Goal: Task Accomplishment & Management: Use online tool/utility

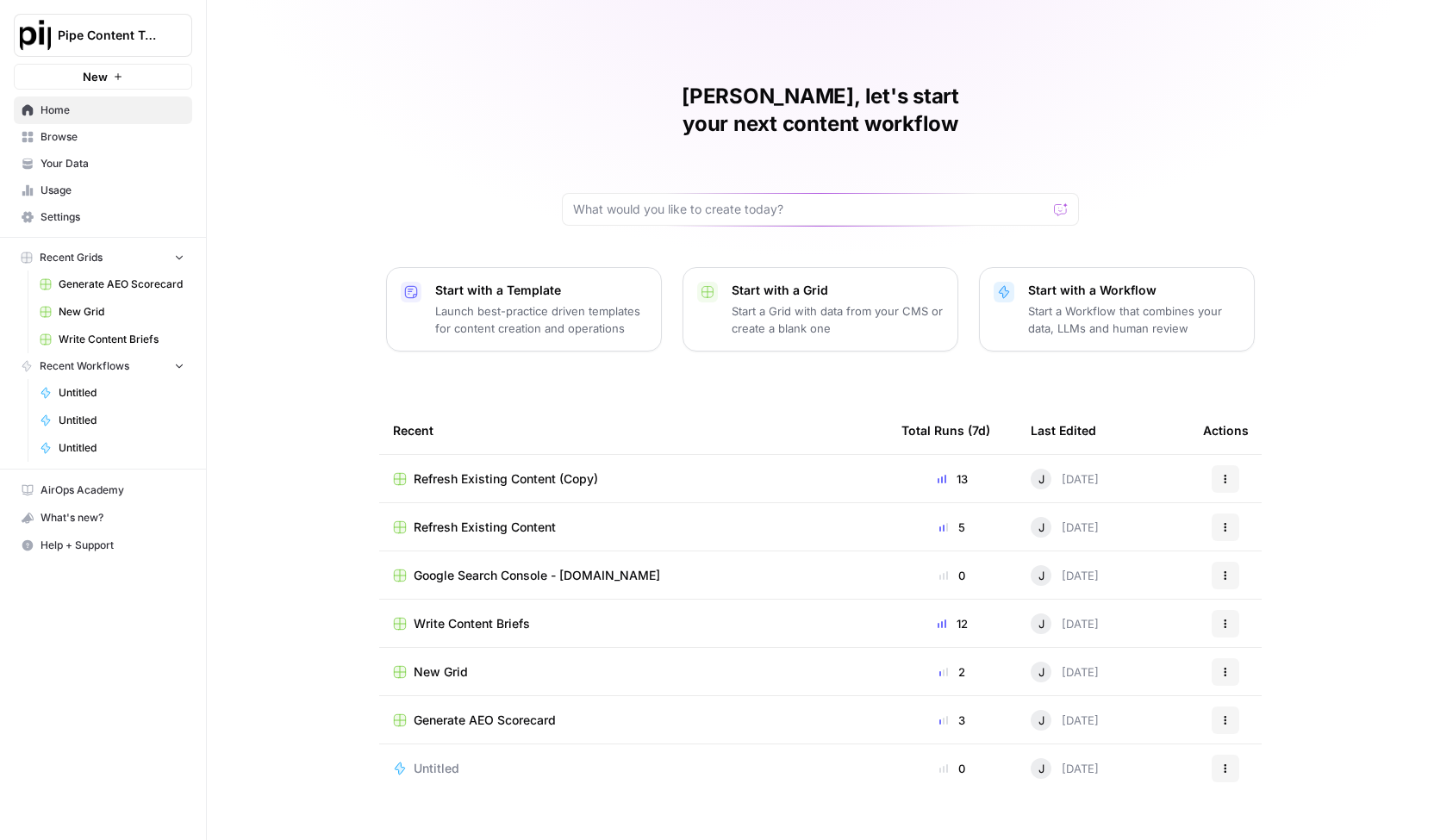
click at [660, 470] on div "Refresh Existing Content (Copy)" at bounding box center [633, 478] width 481 height 18
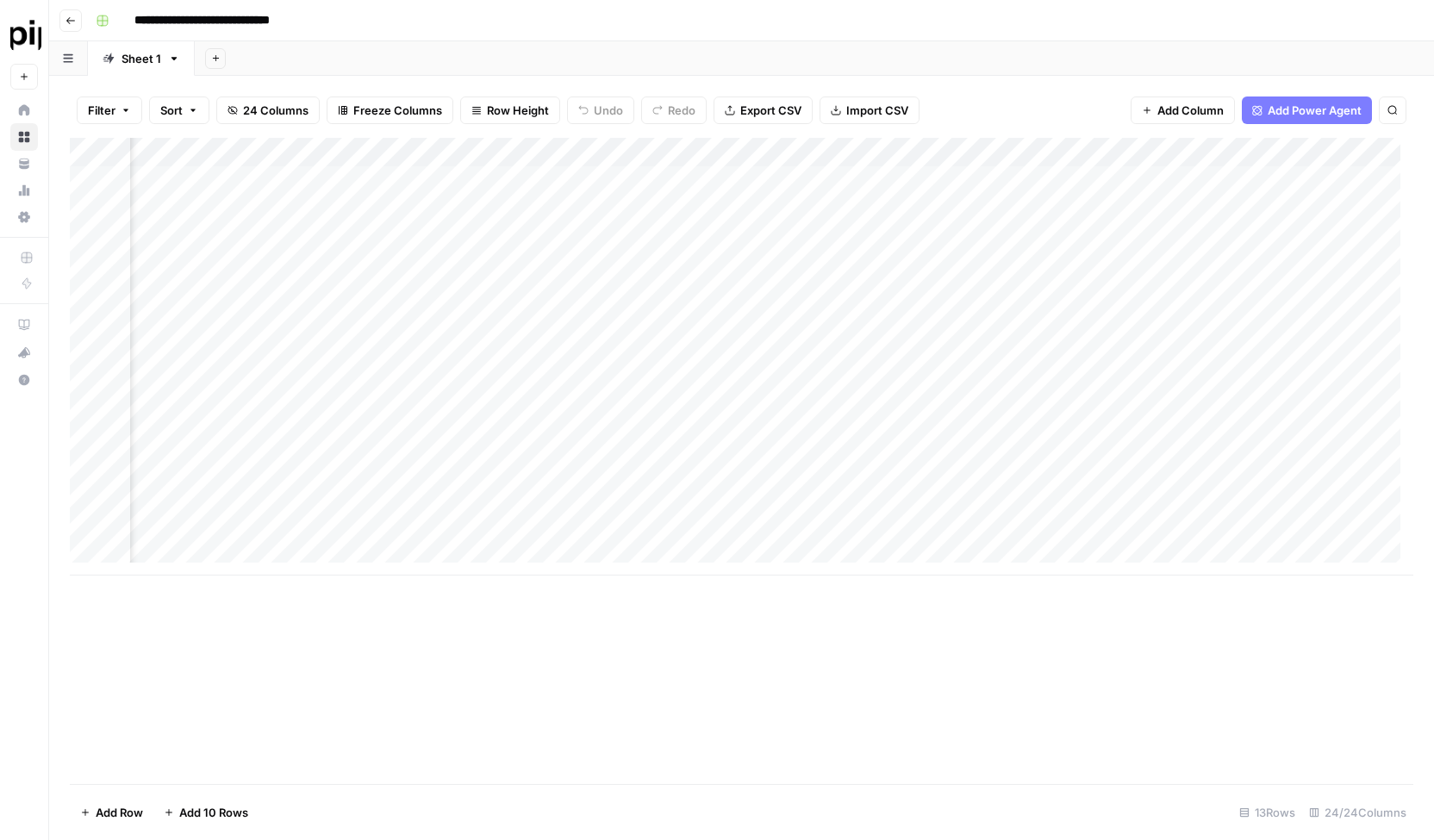
scroll to position [0, 702]
click at [479, 181] on div "Add Column" at bounding box center [741, 356] width 1343 height 437
click at [478, 203] on div "Add Column" at bounding box center [741, 356] width 1343 height 437
click at [484, 238] on div "Add Column" at bounding box center [741, 356] width 1343 height 437
click at [489, 266] on div "Add Column" at bounding box center [741, 356] width 1343 height 437
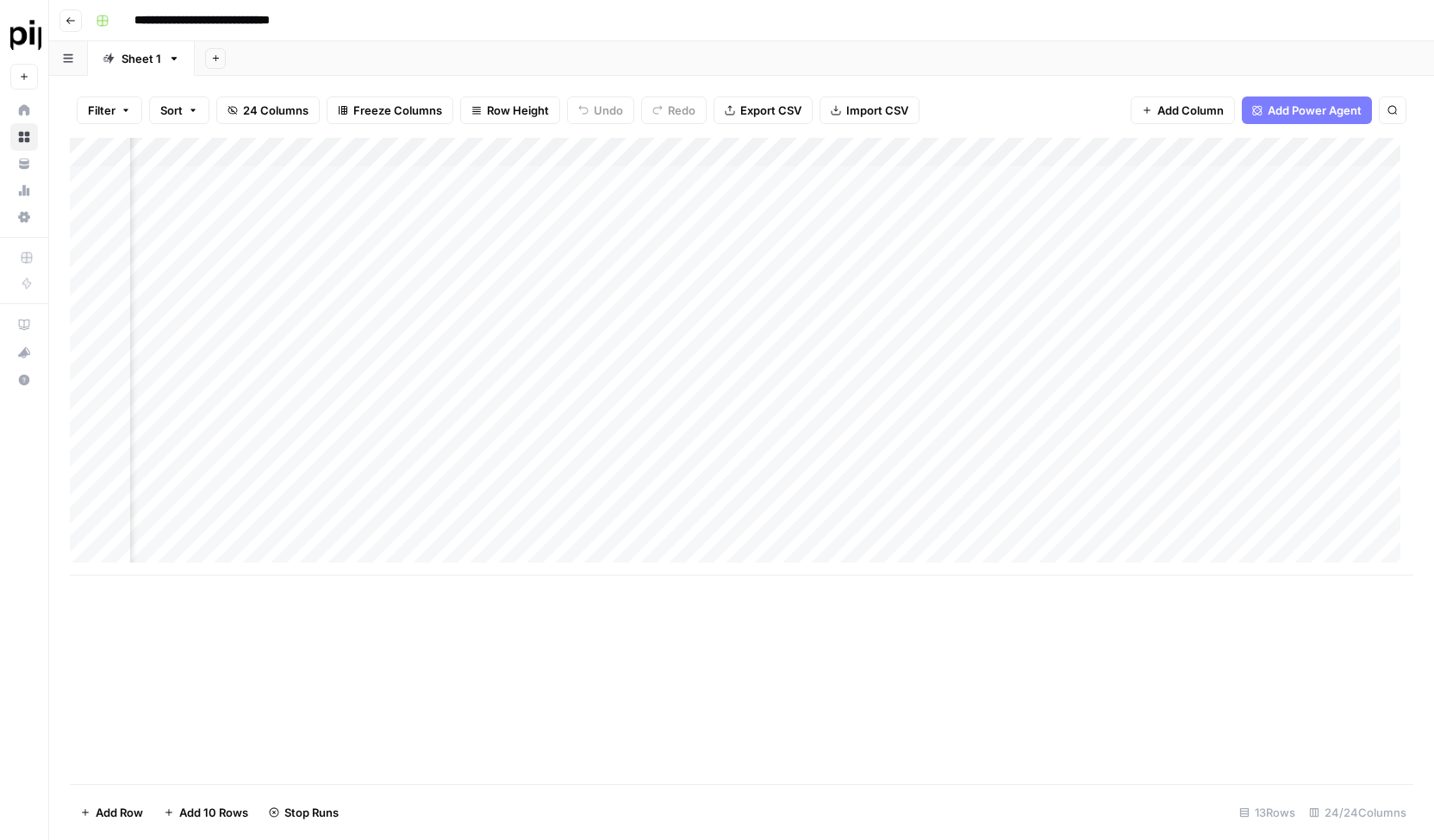
click at [493, 298] on div "Add Column" at bounding box center [741, 356] width 1343 height 437
click at [496, 330] on div "Add Column" at bounding box center [741, 356] width 1343 height 437
click at [496, 352] on div "Add Column" at bounding box center [741, 356] width 1343 height 437
click at [498, 385] on div "Add Column" at bounding box center [741, 356] width 1343 height 437
click at [498, 412] on div "Add Column" at bounding box center [741, 356] width 1343 height 437
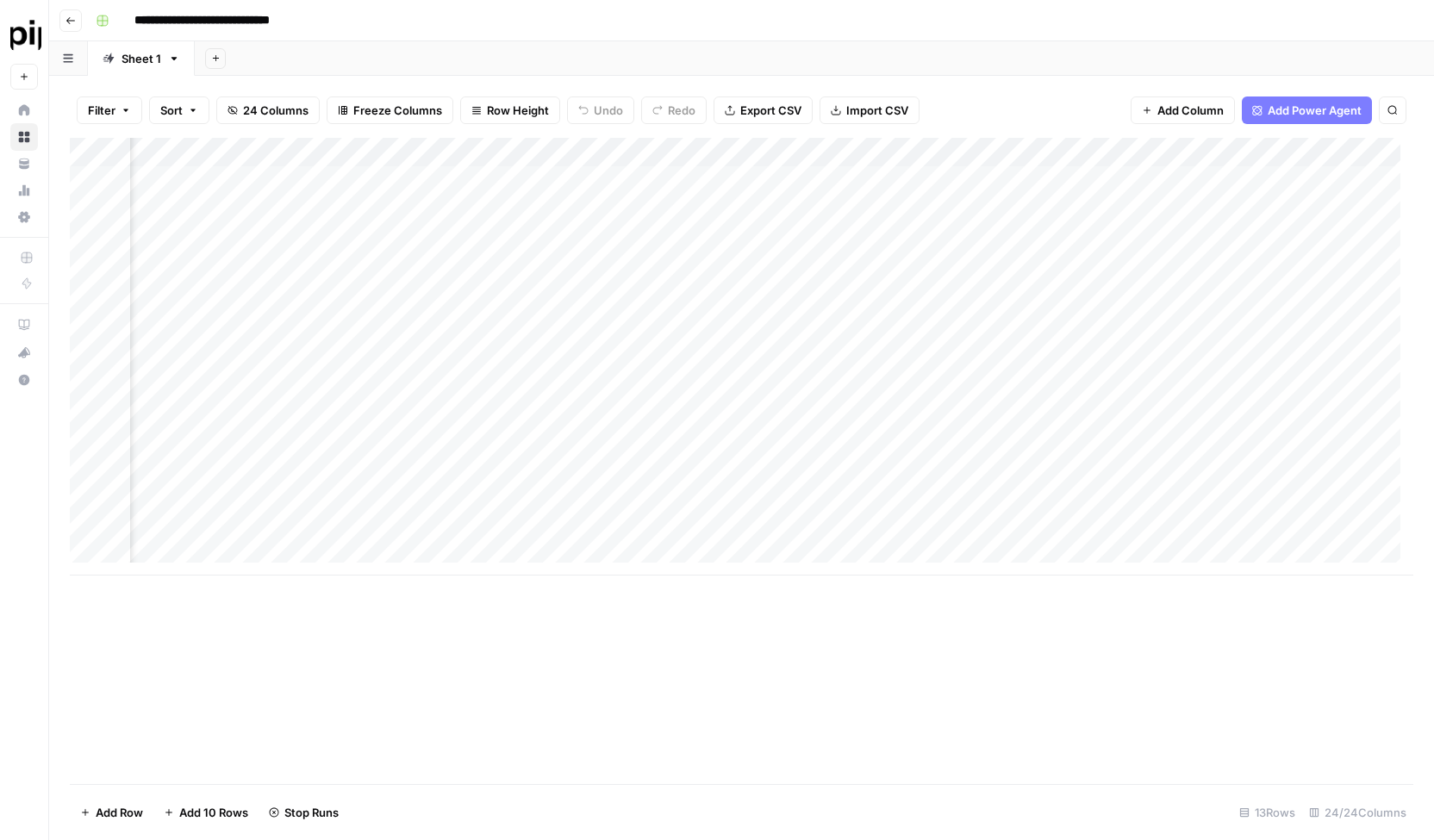
click at [498, 442] on div "Add Column" at bounding box center [741, 356] width 1343 height 437
click at [494, 476] on div "Add Column" at bounding box center [741, 356] width 1343 height 437
click at [494, 504] on div "Add Column" at bounding box center [741, 356] width 1343 height 437
click at [496, 531] on div "Add Column" at bounding box center [741, 356] width 1343 height 437
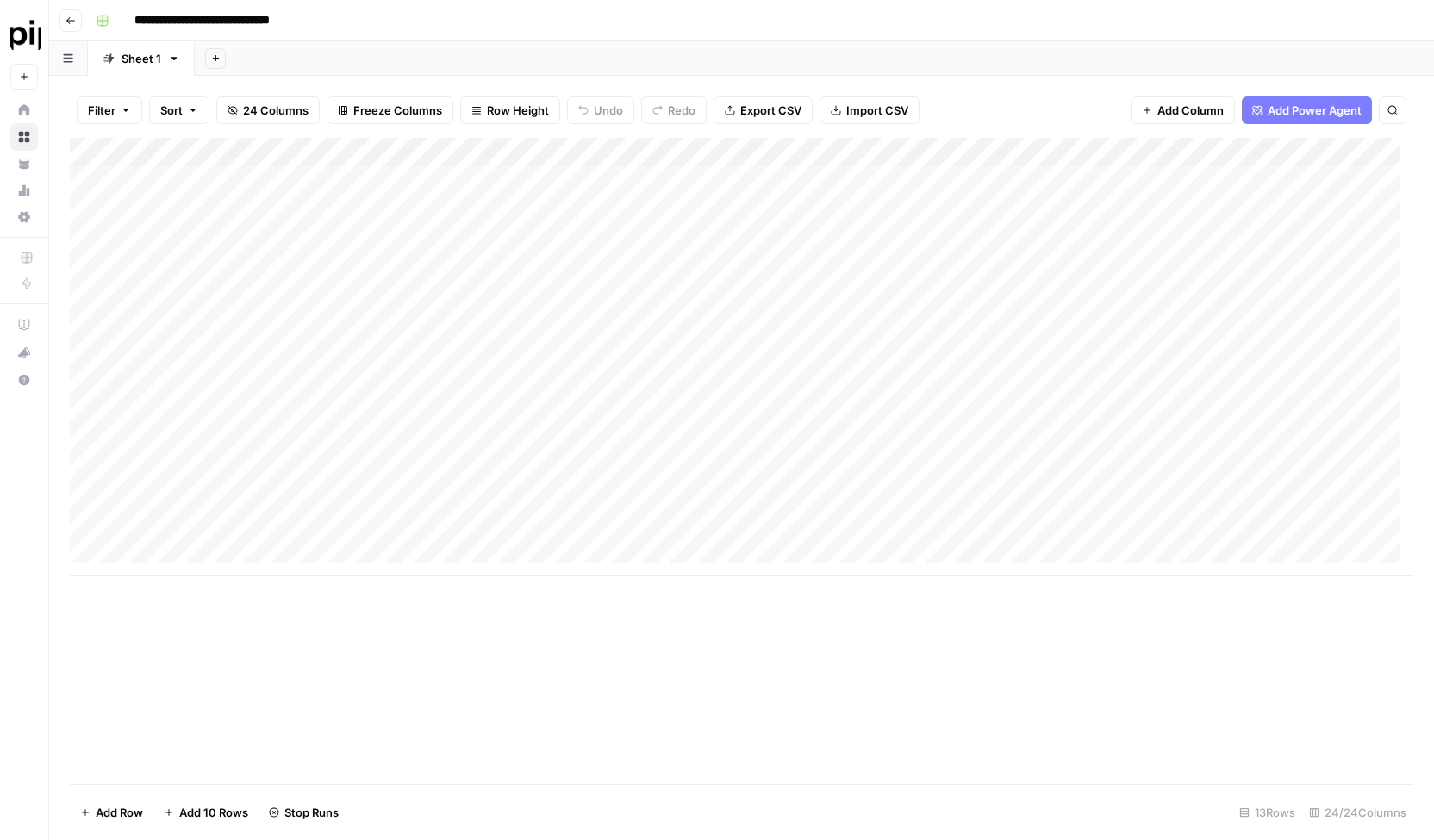
click at [458, 631] on div "Add Column" at bounding box center [741, 460] width 1343 height 646
click at [1081, 213] on div "Add Column" at bounding box center [741, 356] width 1343 height 437
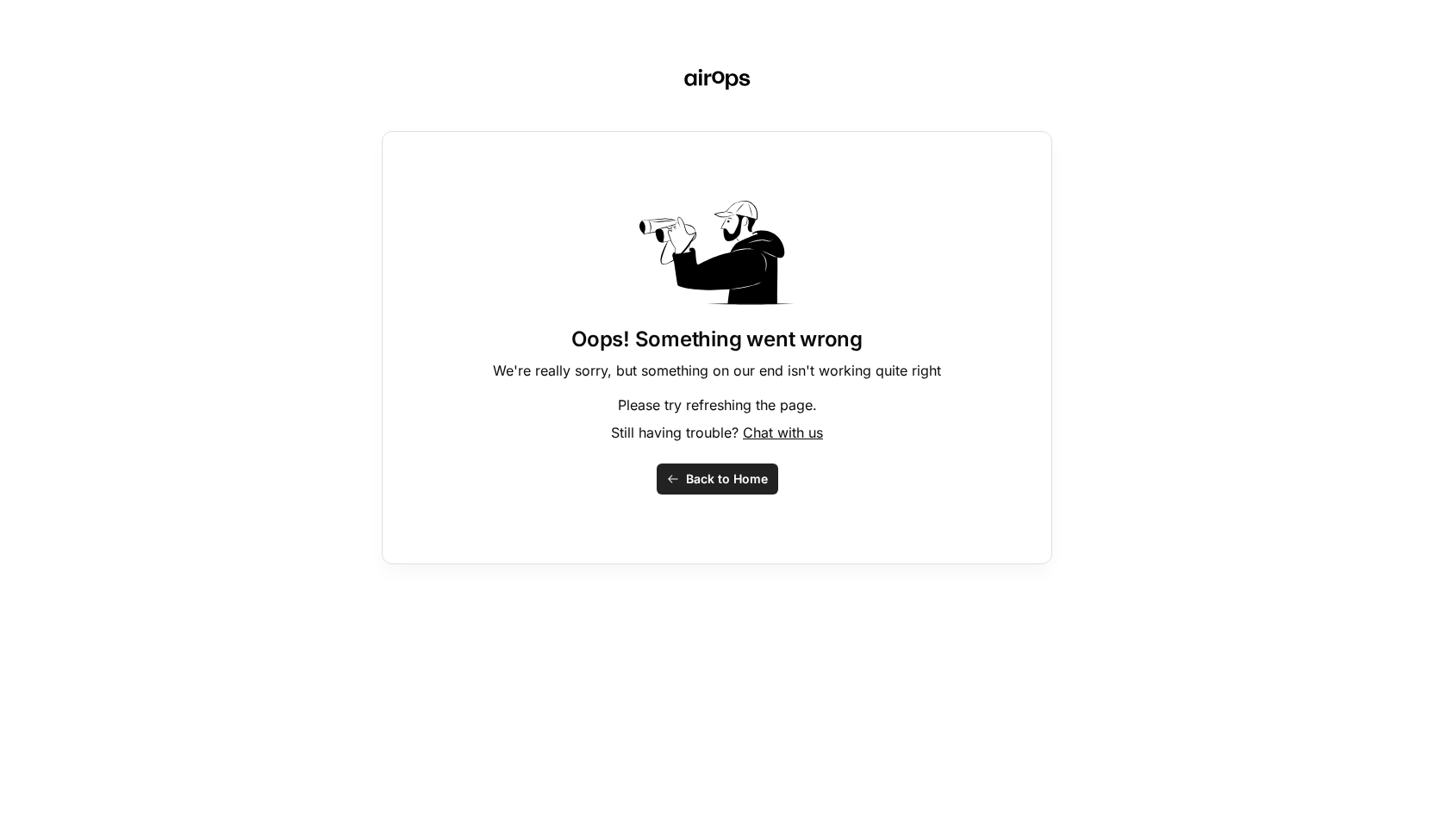
click at [1151, 471] on div "Oops! Something went wrong We're really sorry, but something on our end isn't w…" at bounding box center [717, 420] width 1434 height 840
click at [765, 471] on span "Back to Home" at bounding box center [727, 478] width 82 height 18
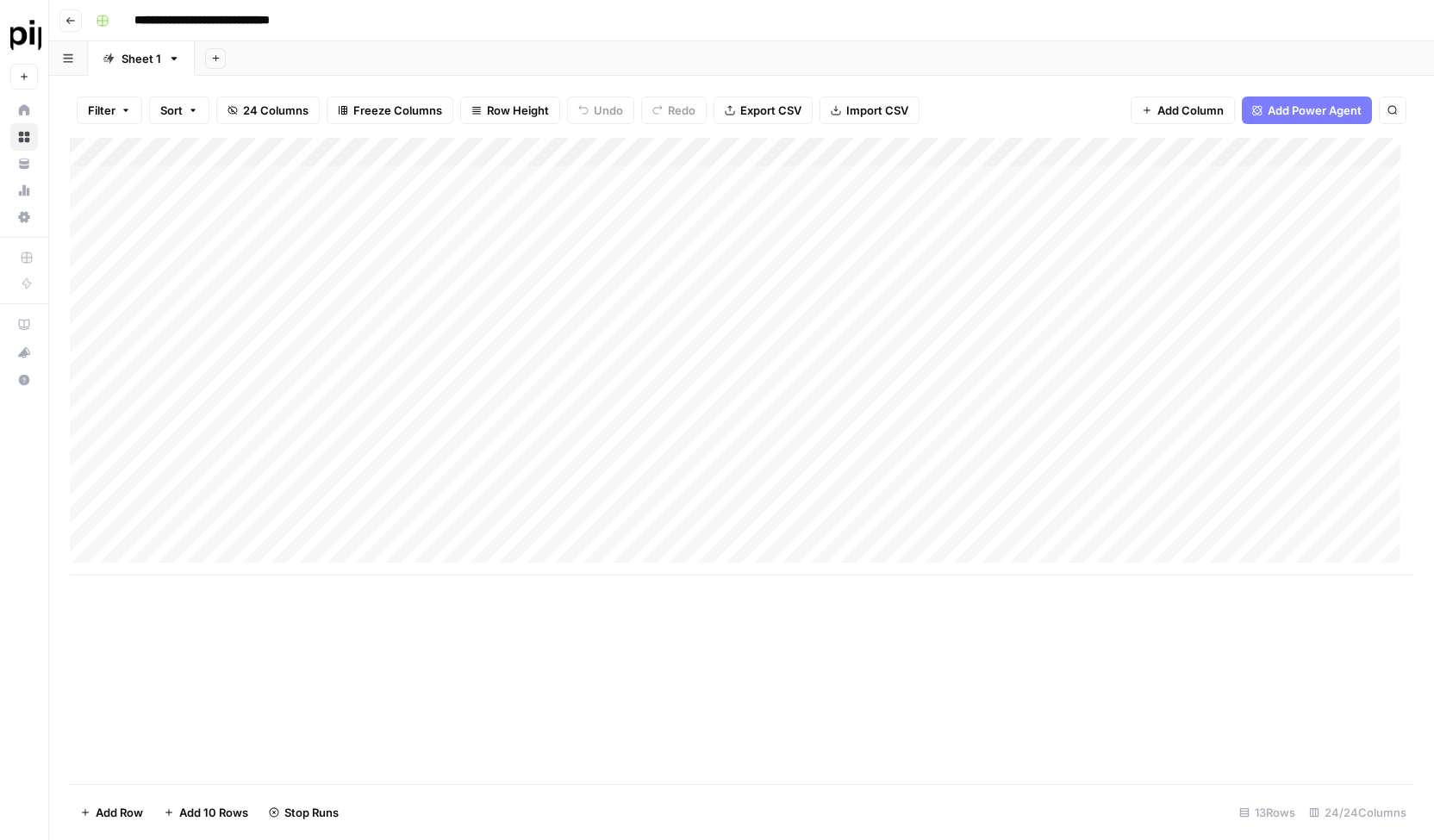
click at [224, 211] on div "Add Column" at bounding box center [741, 356] width 1343 height 437
click at [226, 234] on div "Add Column" at bounding box center [741, 356] width 1343 height 437
click at [221, 216] on div "Add Column" at bounding box center [741, 356] width 1343 height 437
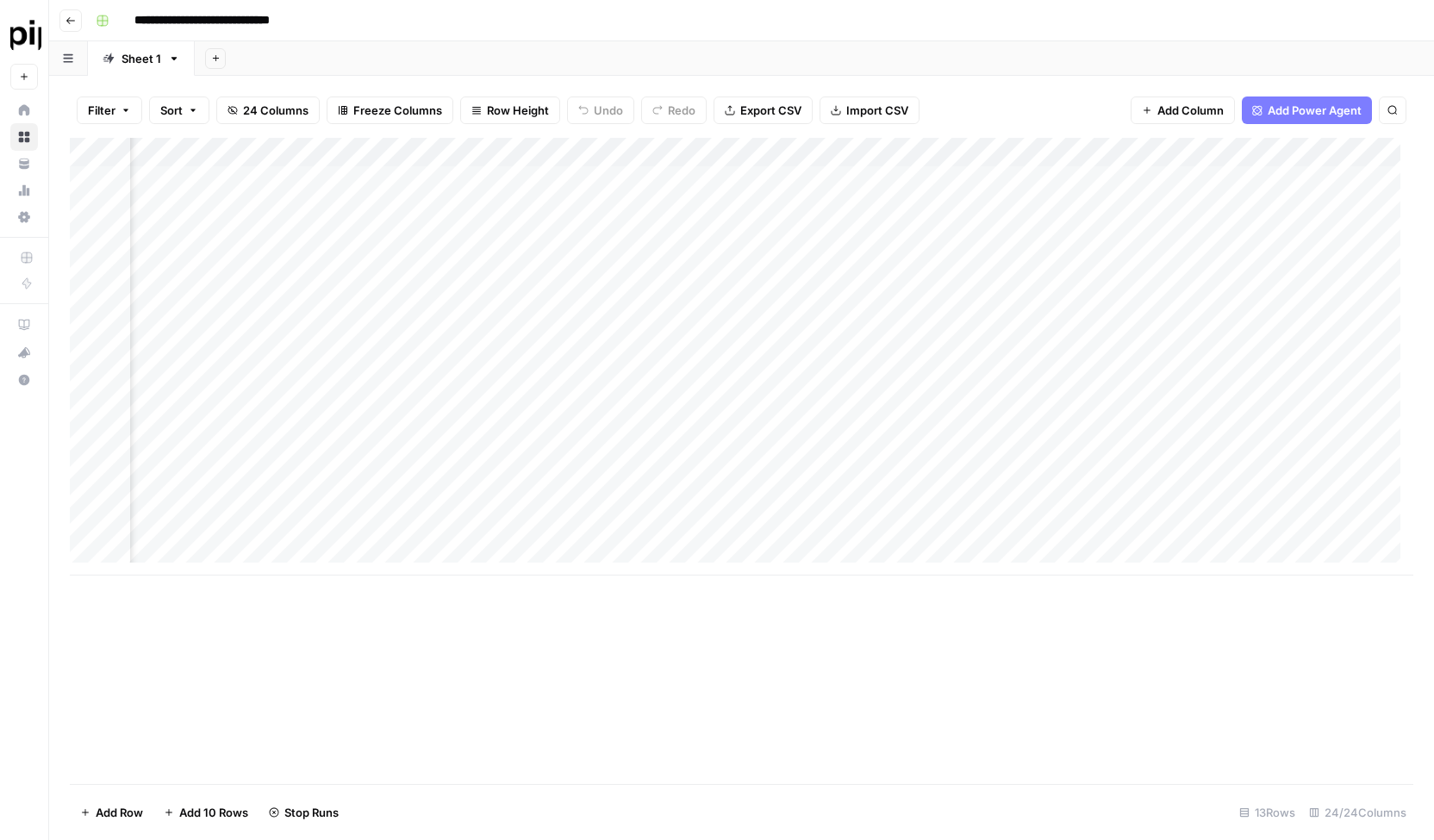
scroll to position [0, 1177]
click at [1090, 215] on div "Add Column" at bounding box center [741, 356] width 1343 height 437
click at [596, 239] on div "Add Column" at bounding box center [741, 356] width 1343 height 437
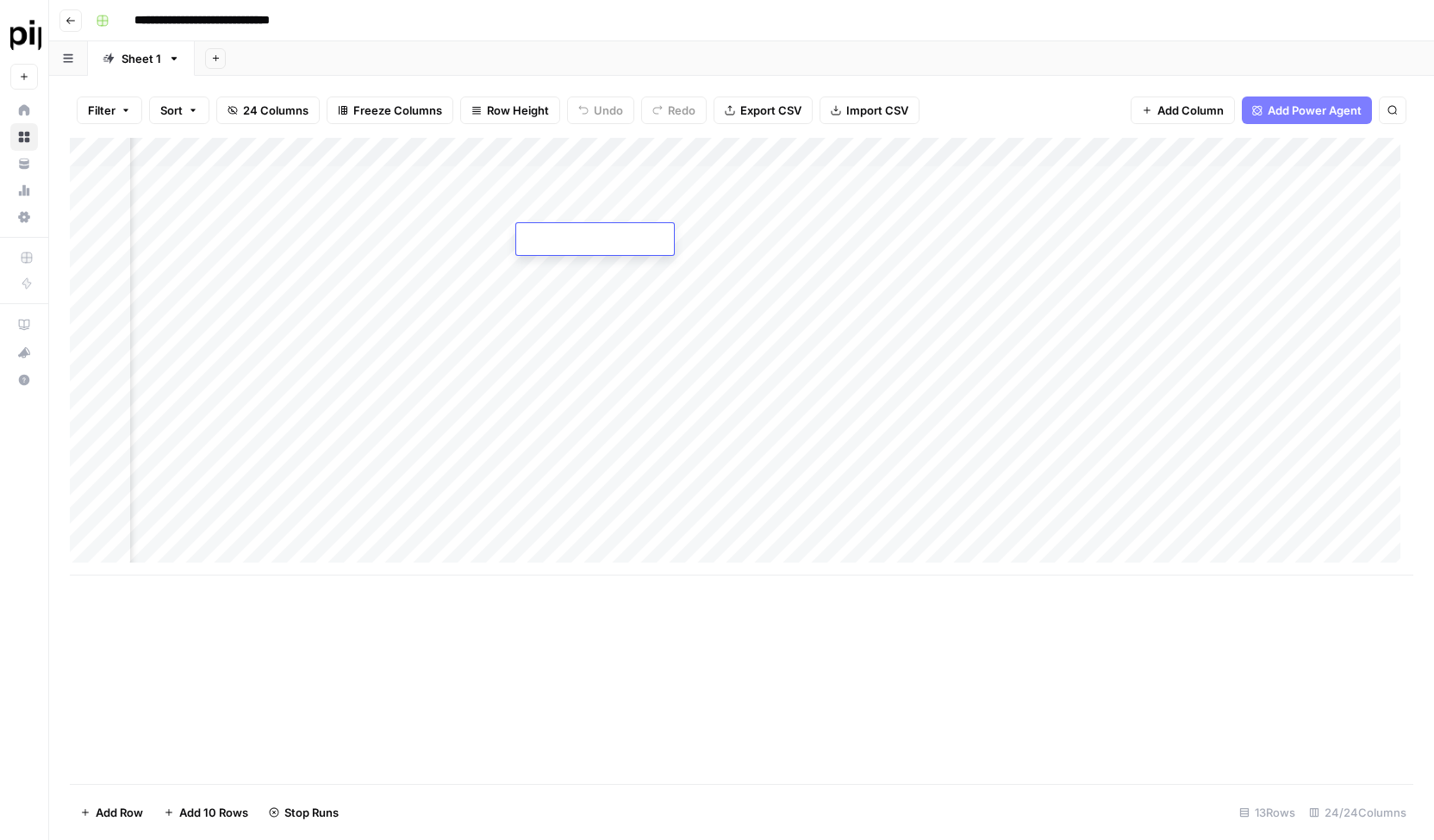
click at [596, 239] on div at bounding box center [596, 240] width 143 height 26
click at [679, 695] on div "Add Column" at bounding box center [741, 460] width 1343 height 646
